Goal: Information Seeking & Learning: Learn about a topic

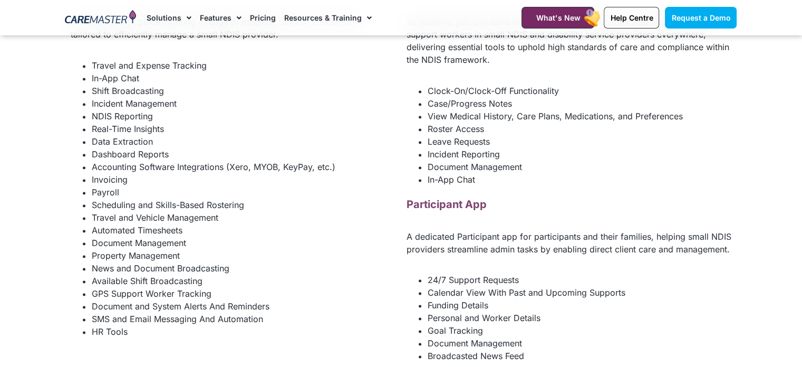
click at [568, 209] on div "Support Worker App So intuitive, you can learn to use it on the go—this dedicat…" at bounding box center [569, 171] width 336 height 391
click at [393, 110] on li "Incident Management" at bounding box center [244, 103] width 304 height 13
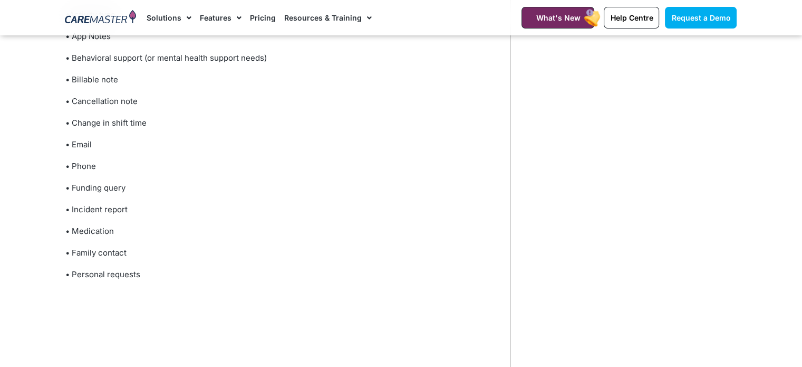
scroll to position [2057, 0]
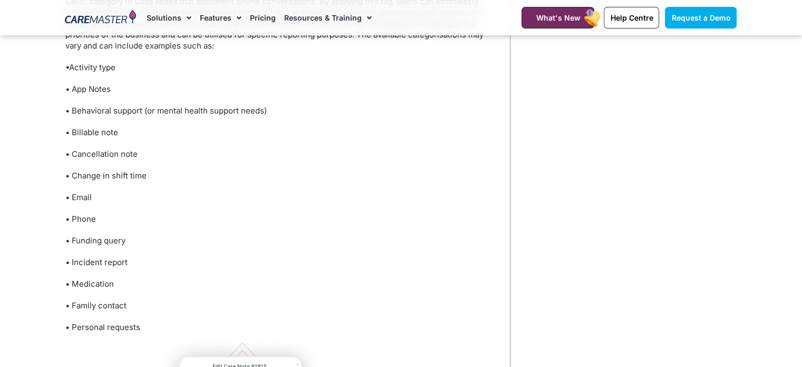
click at [466, 116] on p "• Behavioral support (or mental health support needs)" at bounding box center [282, 110] width 434 height 11
click at [390, 181] on p "• Change in shift time" at bounding box center [282, 175] width 434 height 11
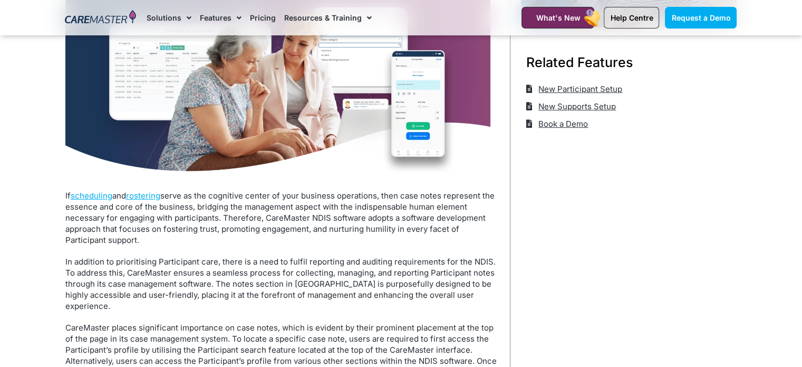
scroll to position [422, 0]
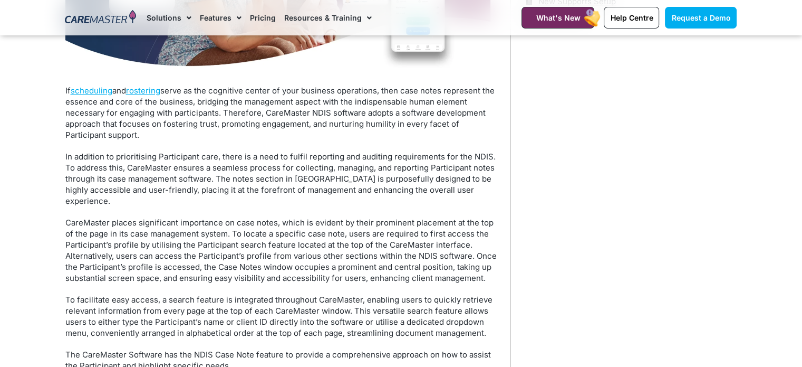
click at [426, 164] on p "In addition to prioritising Participant care, there is a need to fulfil reporti…" at bounding box center [282, 178] width 434 height 55
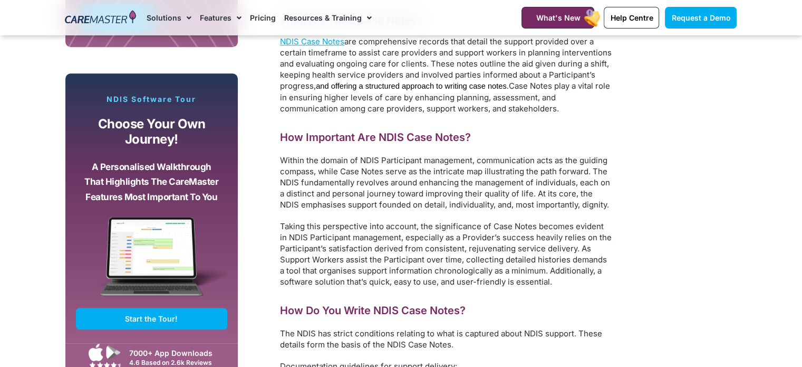
scroll to position [791, 0]
